Goal: Information Seeking & Learning: Learn about a topic

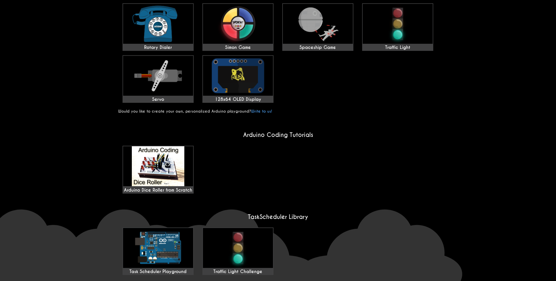
scroll to position [383, 0]
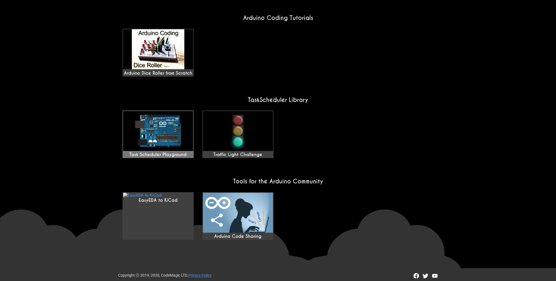
click at [171, 123] on img at bounding box center [158, 131] width 70 height 40
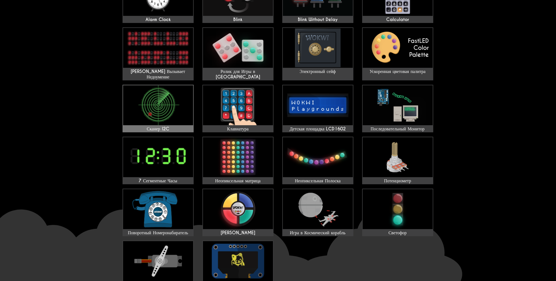
scroll to position [27, 0]
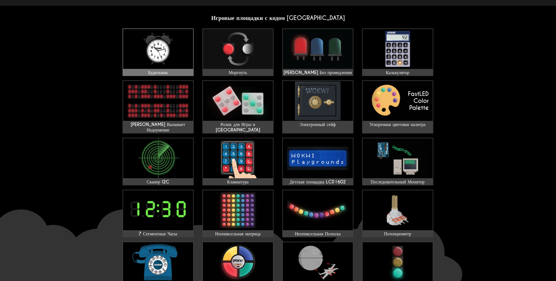
click at [170, 61] on img at bounding box center [158, 49] width 70 height 40
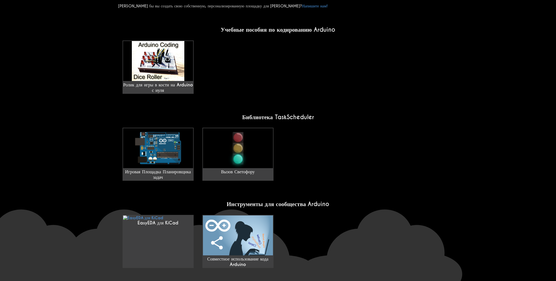
scroll to position [346, 0]
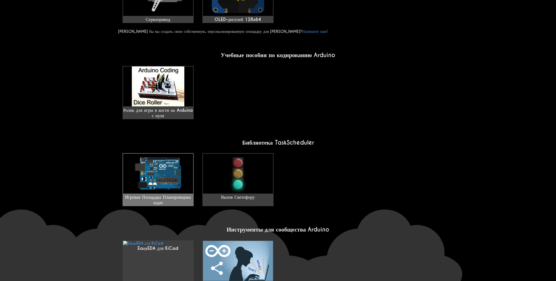
click at [151, 188] on link "Игровая Площадка Планировщика задач" at bounding box center [158, 179] width 71 height 53
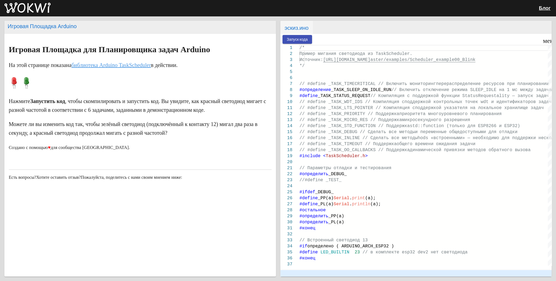
click at [111, 67] on ya-tr-span "библиотека Arduino TaskScheduler" at bounding box center [111, 65] width 80 height 6
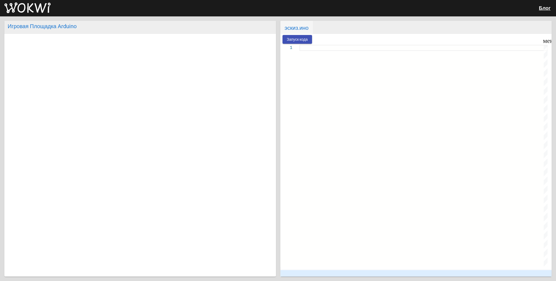
type textarea "/** [PERSON_NAME] Digital Alarm Clock Copyright (C) 2020, [PERSON_NAME]. Releas…"
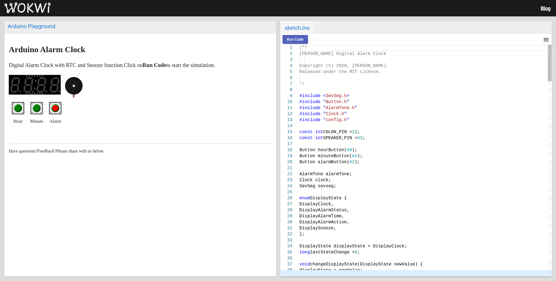
click at [296, 38] on ya-tr-span "Run Code" at bounding box center [295, 40] width 17 height 4
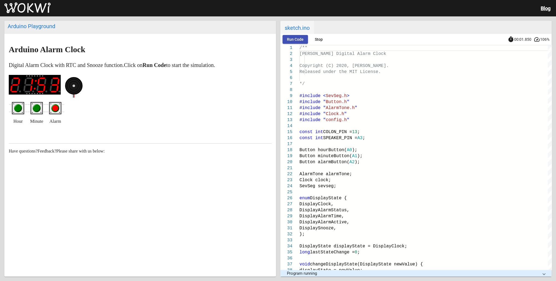
click at [115, 113] on div "Hour Minute Alarm" at bounding box center [140, 114] width 263 height 24
